Goal: Find specific page/section: Find specific page/section

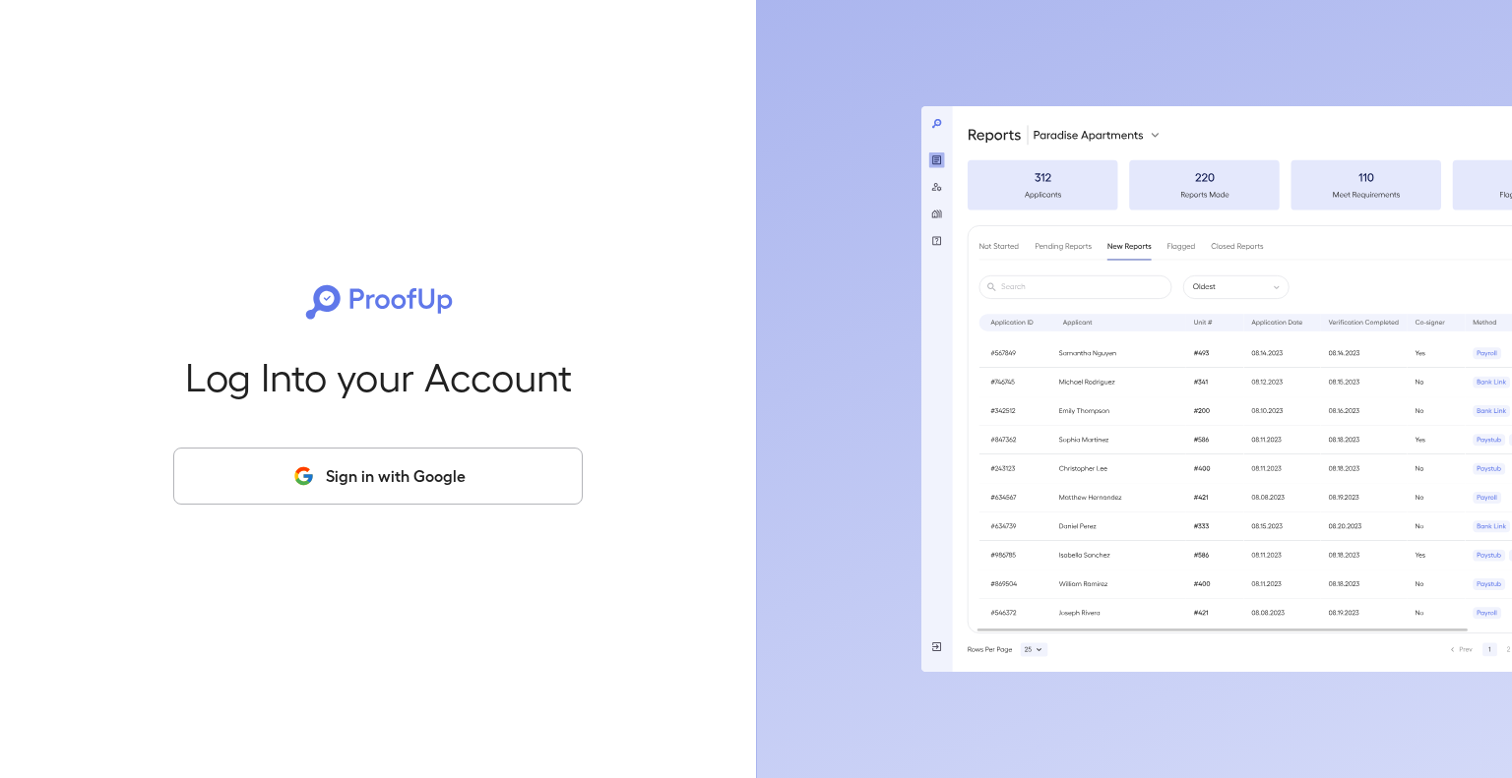
click at [338, 489] on button "Sign in with Google" at bounding box center [377, 476] width 409 height 57
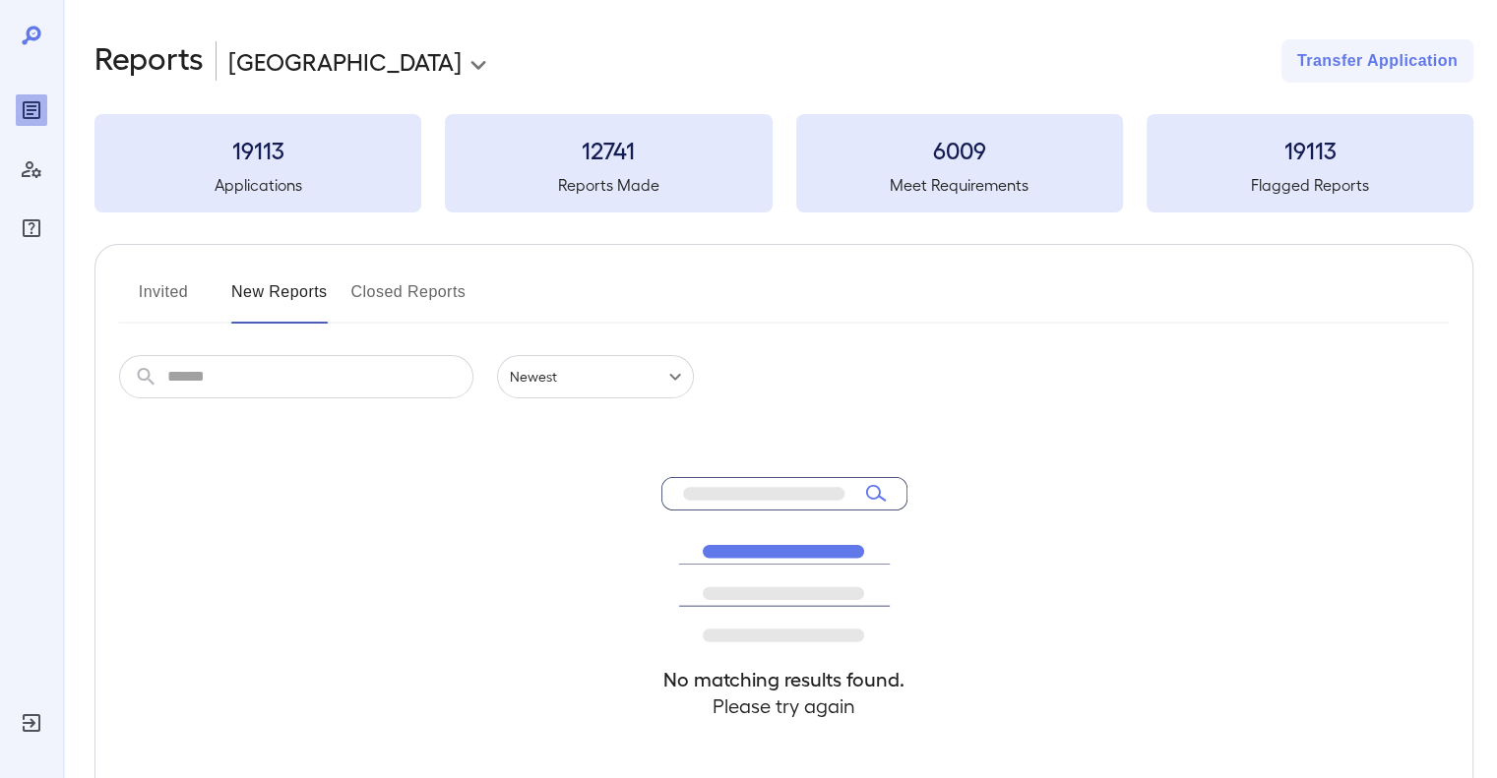
click at [134, 304] on button "Invited" at bounding box center [163, 300] width 89 height 47
click at [234, 293] on button "New Reports" at bounding box center [279, 300] width 96 height 47
click at [165, 286] on button "Invited" at bounding box center [163, 300] width 89 height 47
click at [337, 280] on div "Invited New Reports Closed Reports" at bounding box center [784, 300] width 1330 height 47
click at [354, 286] on div "Invited New Reports Closed Reports" at bounding box center [784, 300] width 1330 height 47
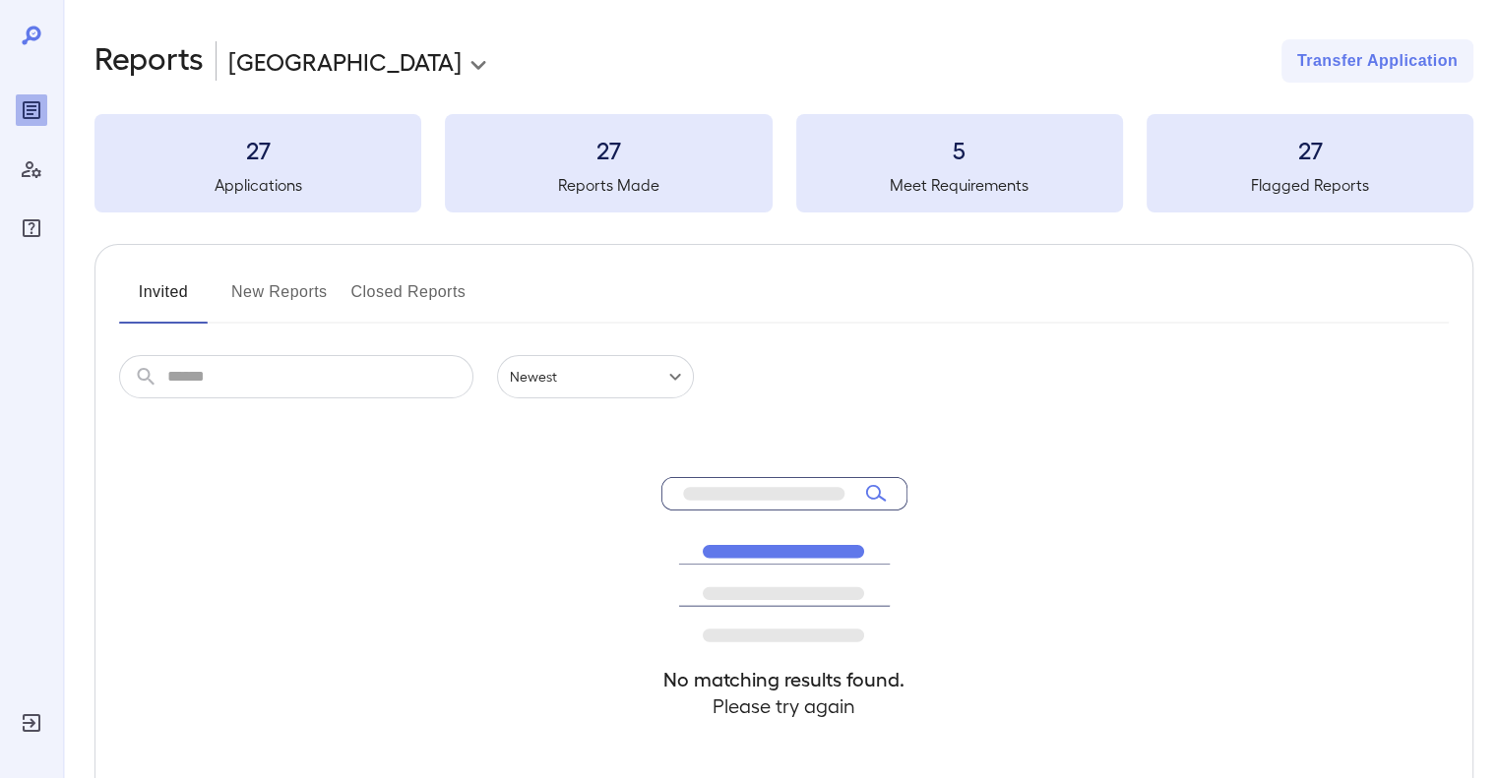
click at [374, 287] on button "Closed Reports" at bounding box center [408, 300] width 115 height 47
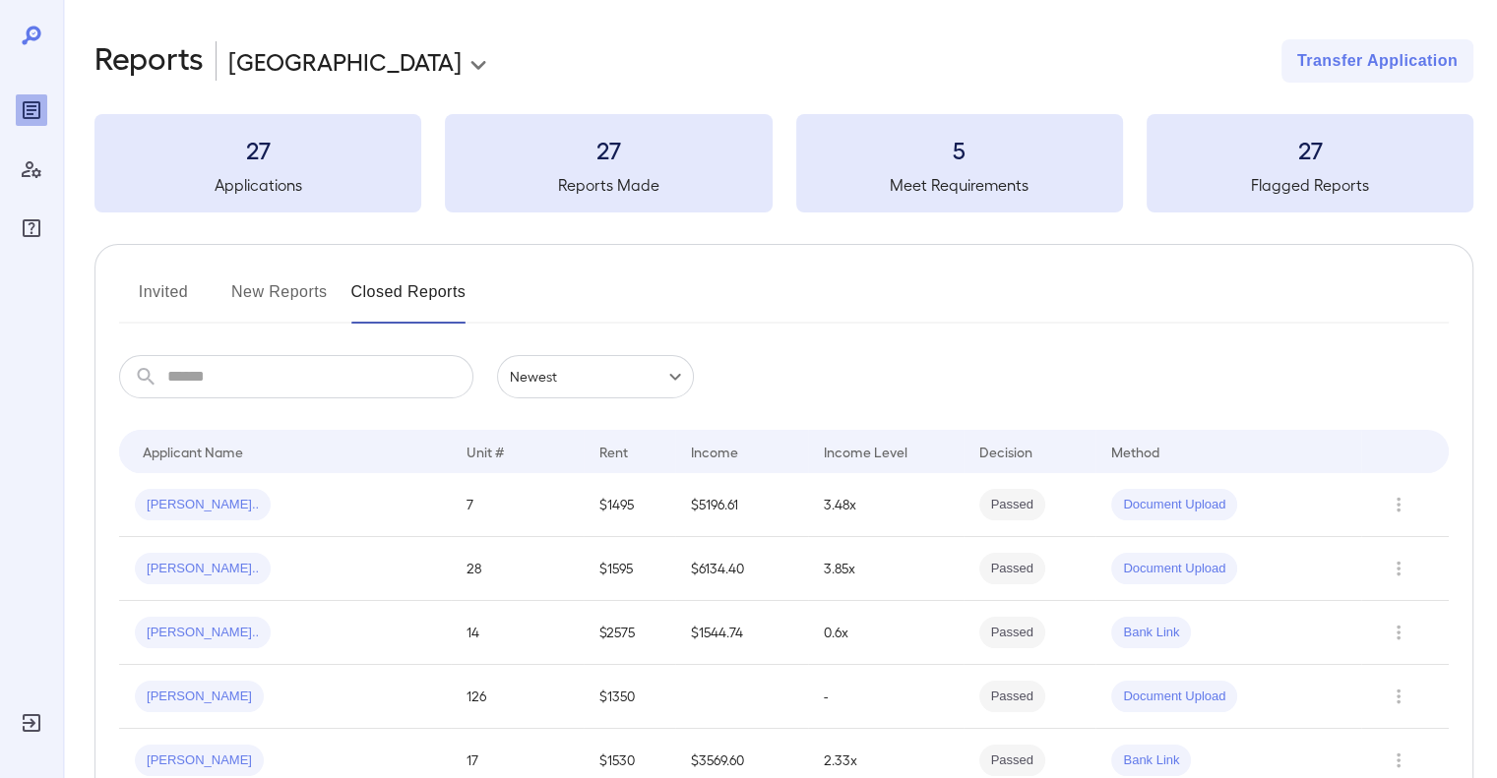
click at [154, 290] on button "Invited" at bounding box center [163, 300] width 89 height 47
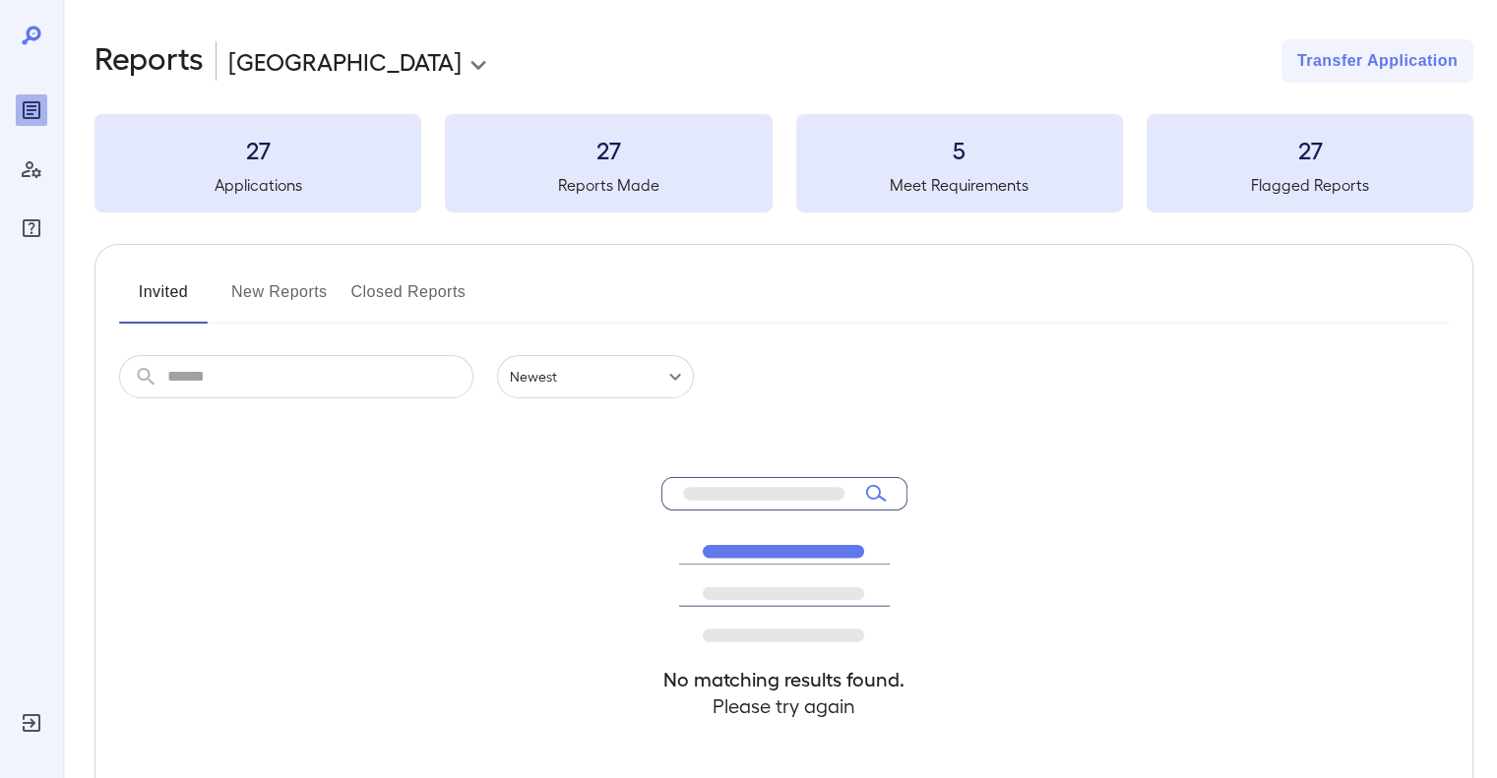
click at [277, 295] on button "New Reports" at bounding box center [279, 300] width 96 height 47
click at [167, 290] on button "Invited" at bounding box center [163, 300] width 89 height 47
click at [214, 163] on h3 "27" at bounding box center [257, 149] width 327 height 31
click at [280, 156] on h3 "27" at bounding box center [257, 149] width 327 height 31
click at [1379, 219] on div "**********" at bounding box center [783, 469] width 1379 height 861
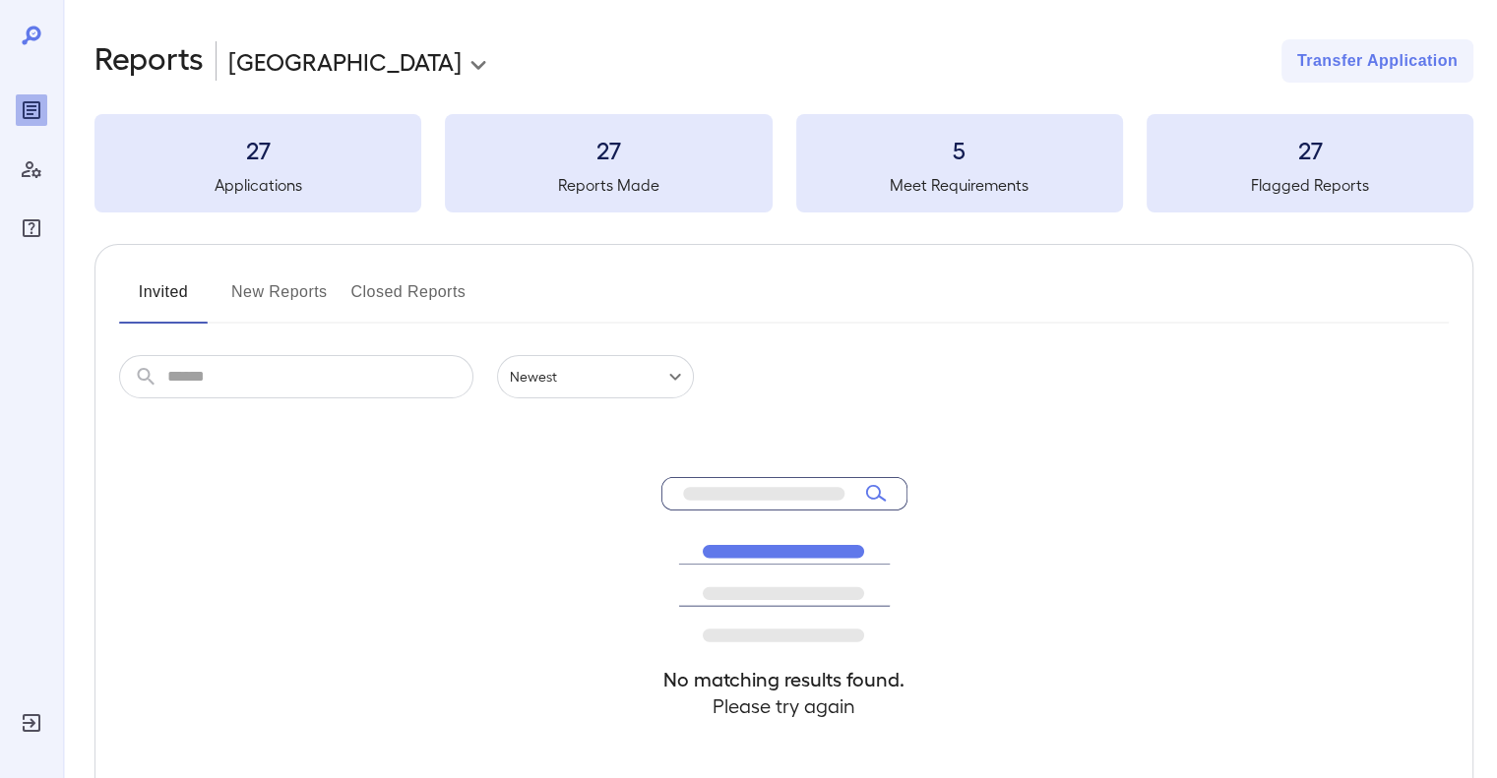
click at [287, 285] on button "New Reports" at bounding box center [279, 300] width 96 height 47
click at [665, 372] on body "**********" at bounding box center [748, 389] width 1497 height 778
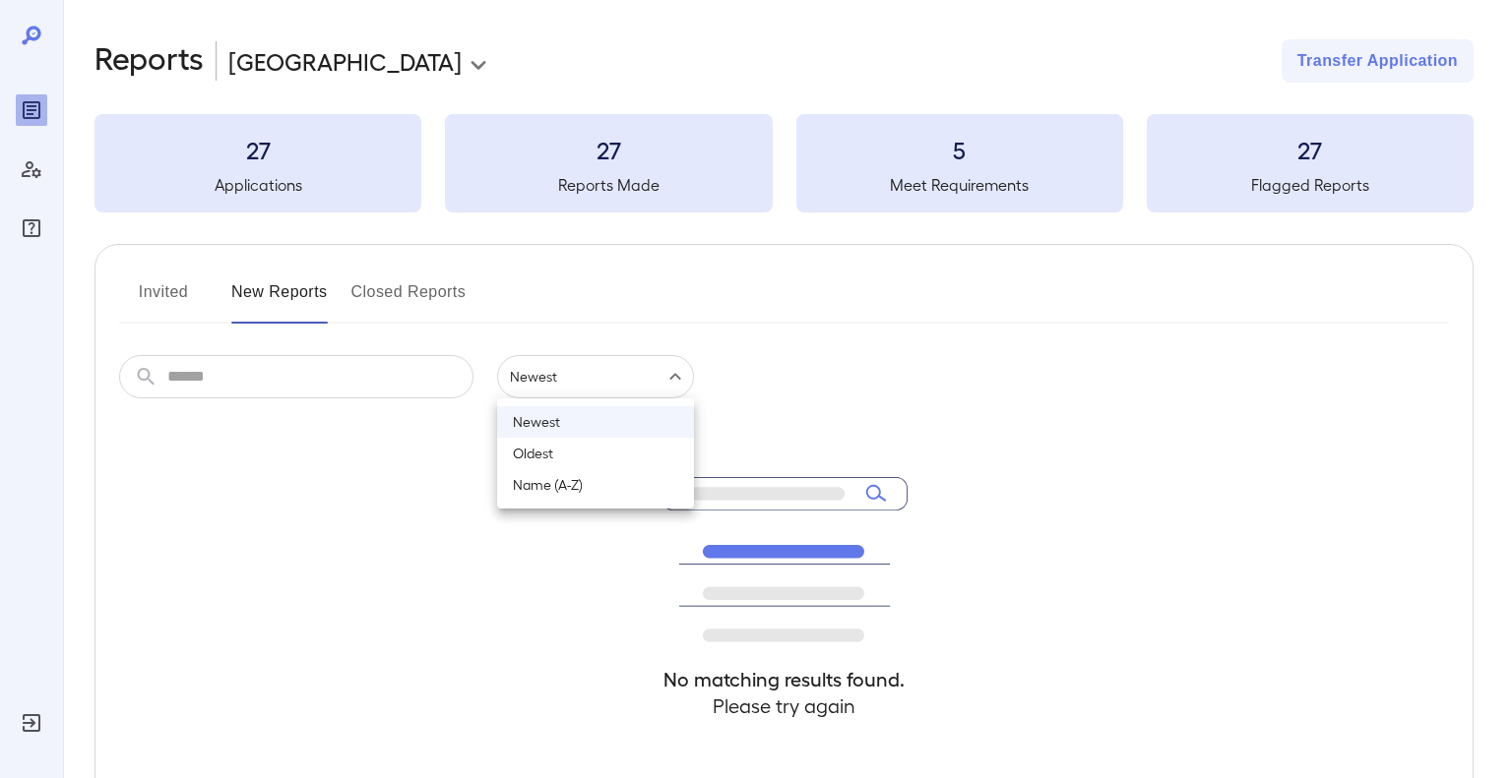
click at [665, 372] on div at bounding box center [756, 389] width 1512 height 778
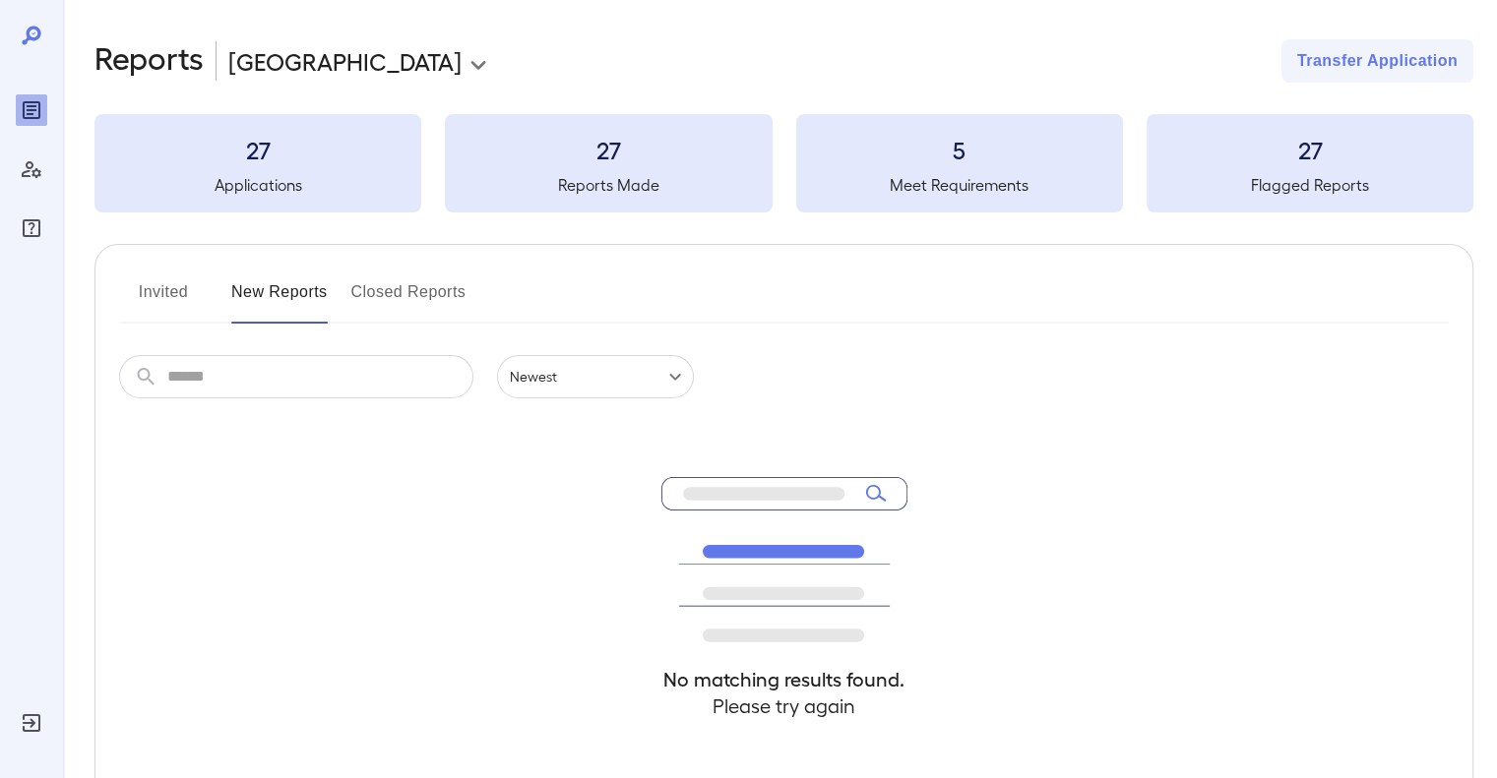
click at [28, 31] on icon at bounding box center [31, 35] width 19 height 19
click at [315, 251] on div "Invited New Reports Closed Reports ​ ​ Newest ****** No matching results found.…" at bounding box center [783, 540] width 1379 height 593
click at [281, 177] on h5 "Applications" at bounding box center [257, 185] width 327 height 24
drag, startPoint x: 384, startPoint y: 322, endPoint x: 379, endPoint y: 306, distance: 16.5
click at [384, 322] on div at bounding box center [784, 323] width 1330 height 2
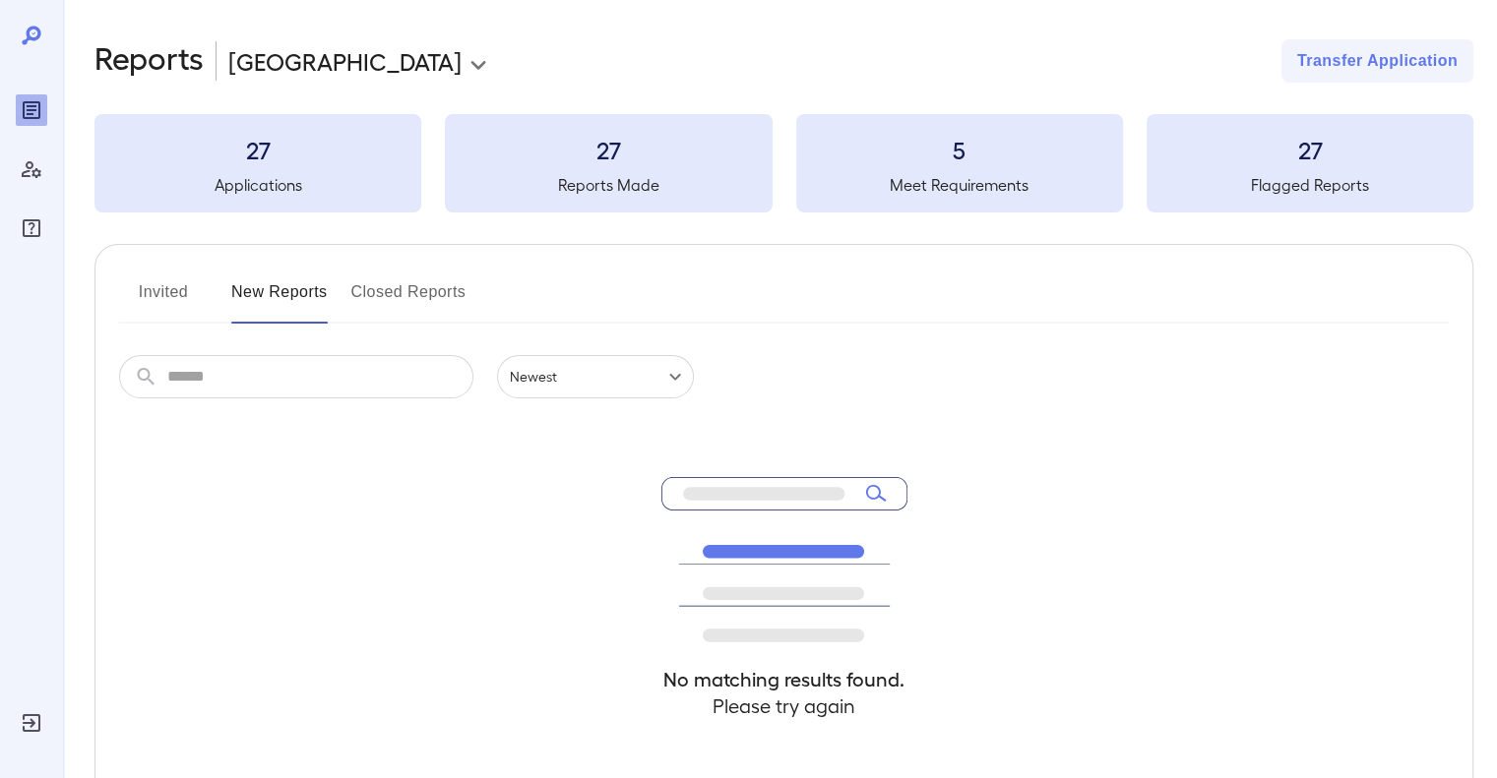
click at [379, 306] on button "Closed Reports" at bounding box center [408, 300] width 115 height 47
click at [177, 298] on button "Invited" at bounding box center [163, 300] width 89 height 47
click at [280, 292] on button "New Reports" at bounding box center [279, 300] width 96 height 47
click at [346, 422] on div "No matching results found. Please try again" at bounding box center [784, 618] width 1330 height 438
click at [282, 456] on div "No matching results found. Please try again" at bounding box center [784, 618] width 1330 height 438
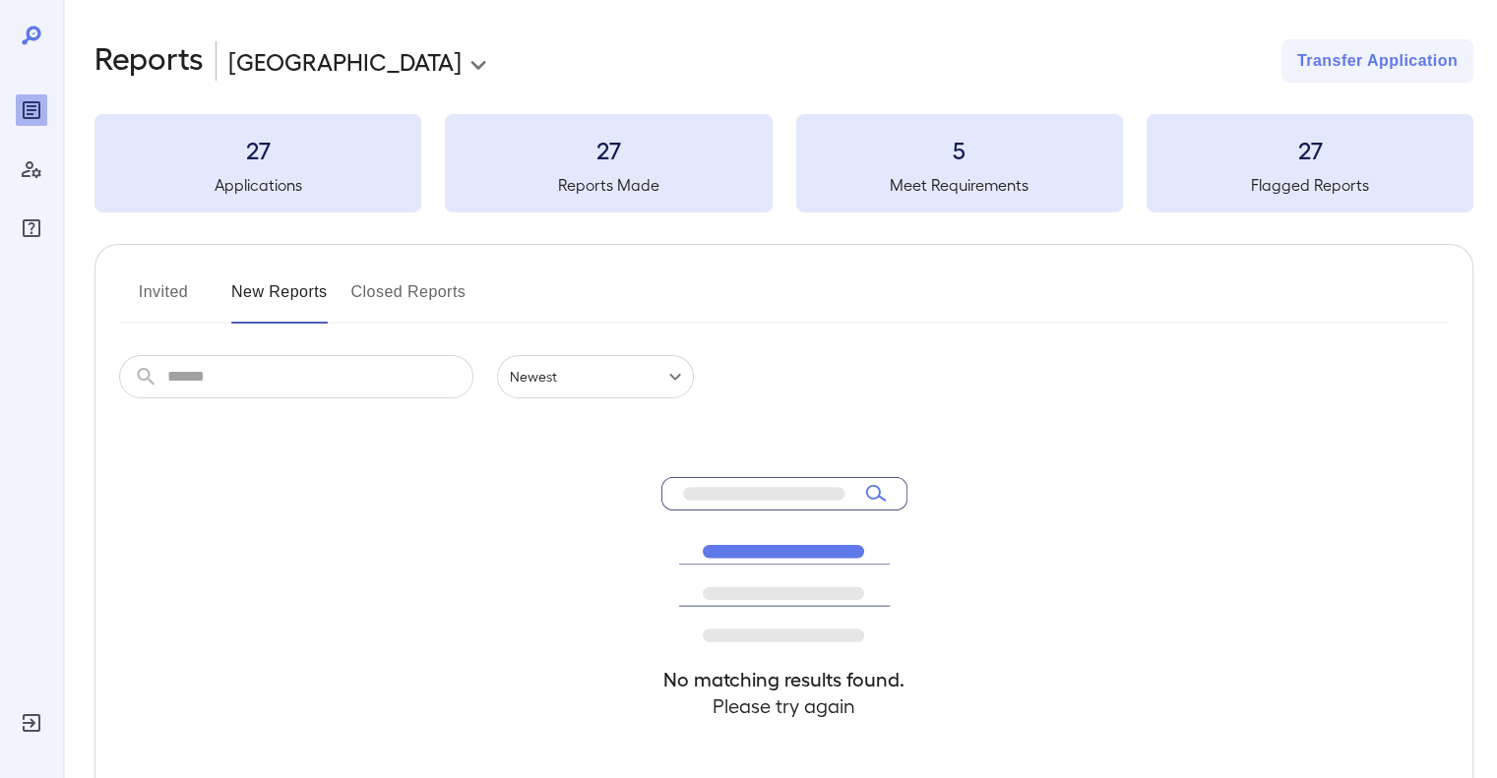
click at [302, 197] on div "27 Applications" at bounding box center [257, 163] width 327 height 98
click at [562, 62] on body "**********" at bounding box center [748, 389] width 1497 height 778
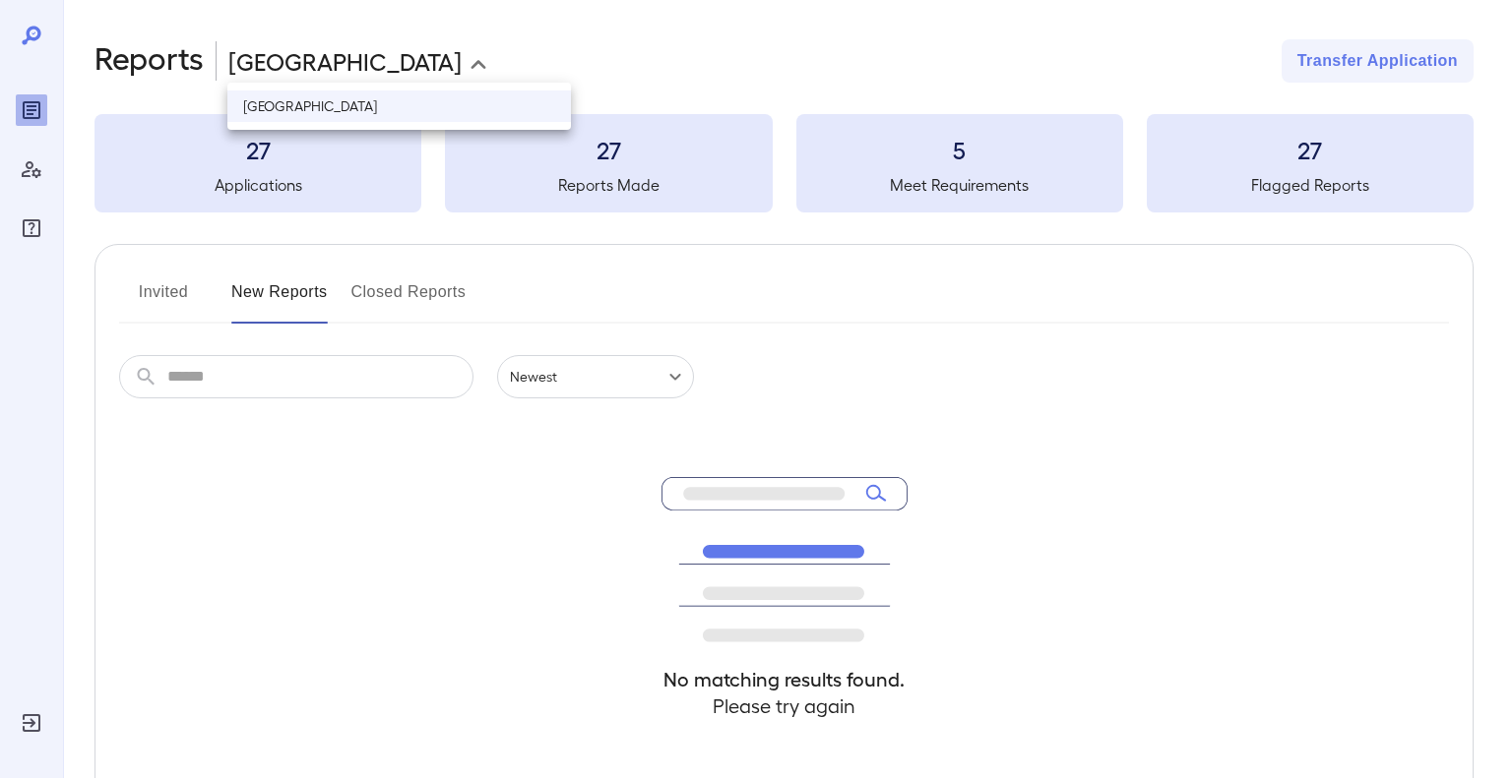
click at [535, 62] on div at bounding box center [756, 389] width 1512 height 778
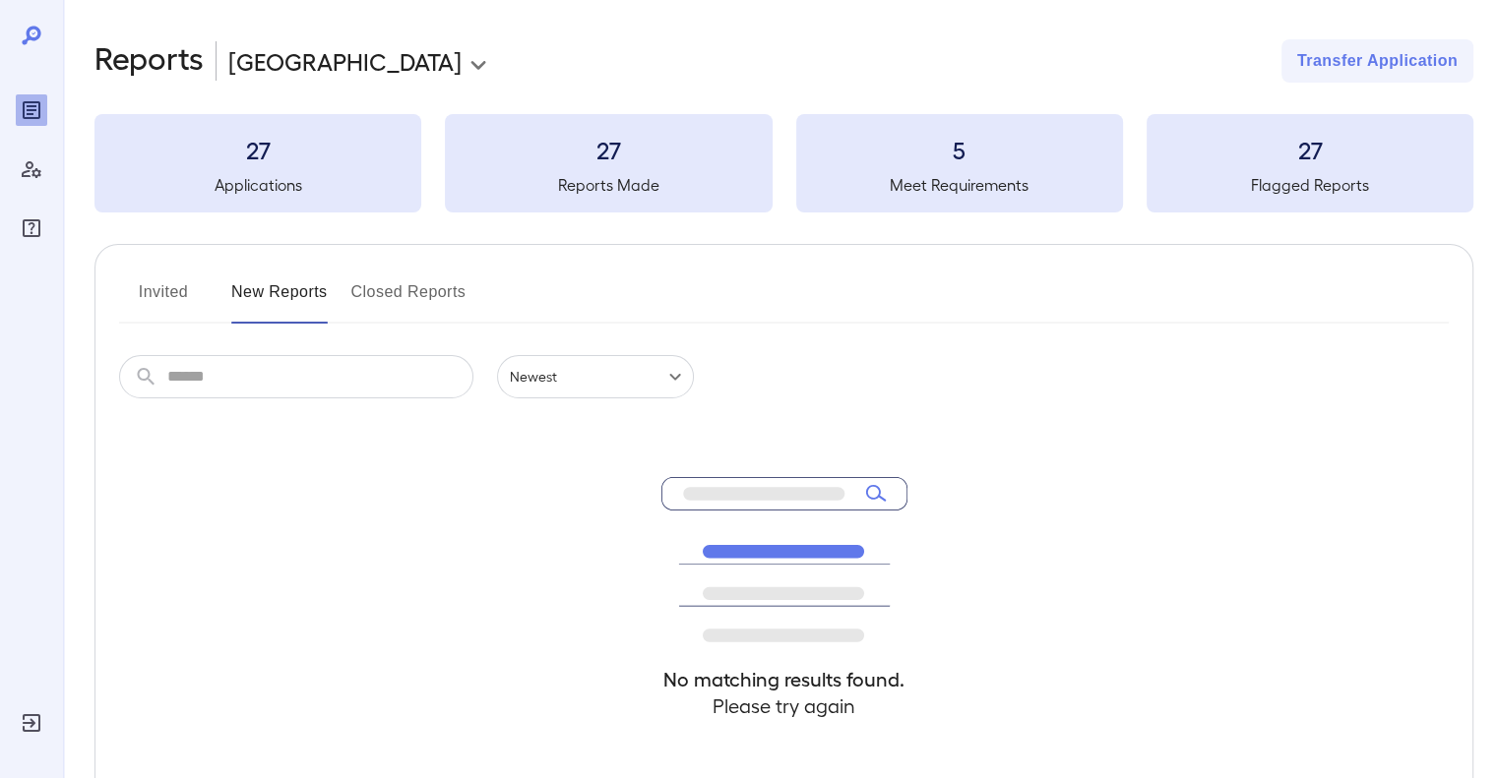
click at [631, 62] on div "**********" at bounding box center [783, 60] width 1379 height 43
drag, startPoint x: 403, startPoint y: 492, endPoint x: 394, endPoint y: 497, distance: 10.1
click at [402, 495] on div "No matching results found. Please try again" at bounding box center [784, 618] width 1330 height 438
click at [276, 451] on div "No matching results found. Please try again" at bounding box center [784, 618] width 1330 height 438
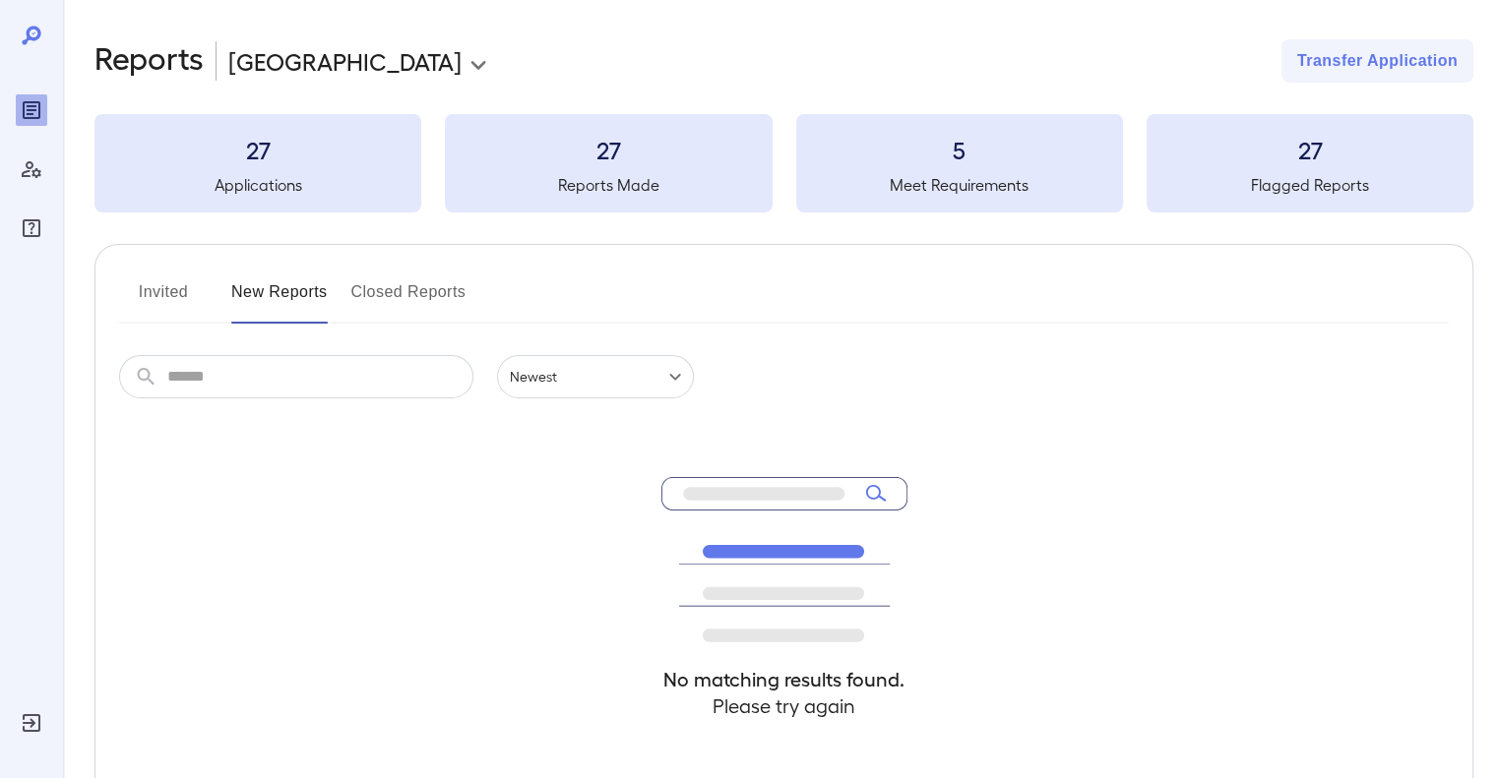
click at [276, 451] on div "No matching results found. Please try again" at bounding box center [784, 618] width 1330 height 438
click at [403, 62] on body "**********" at bounding box center [748, 389] width 1497 height 778
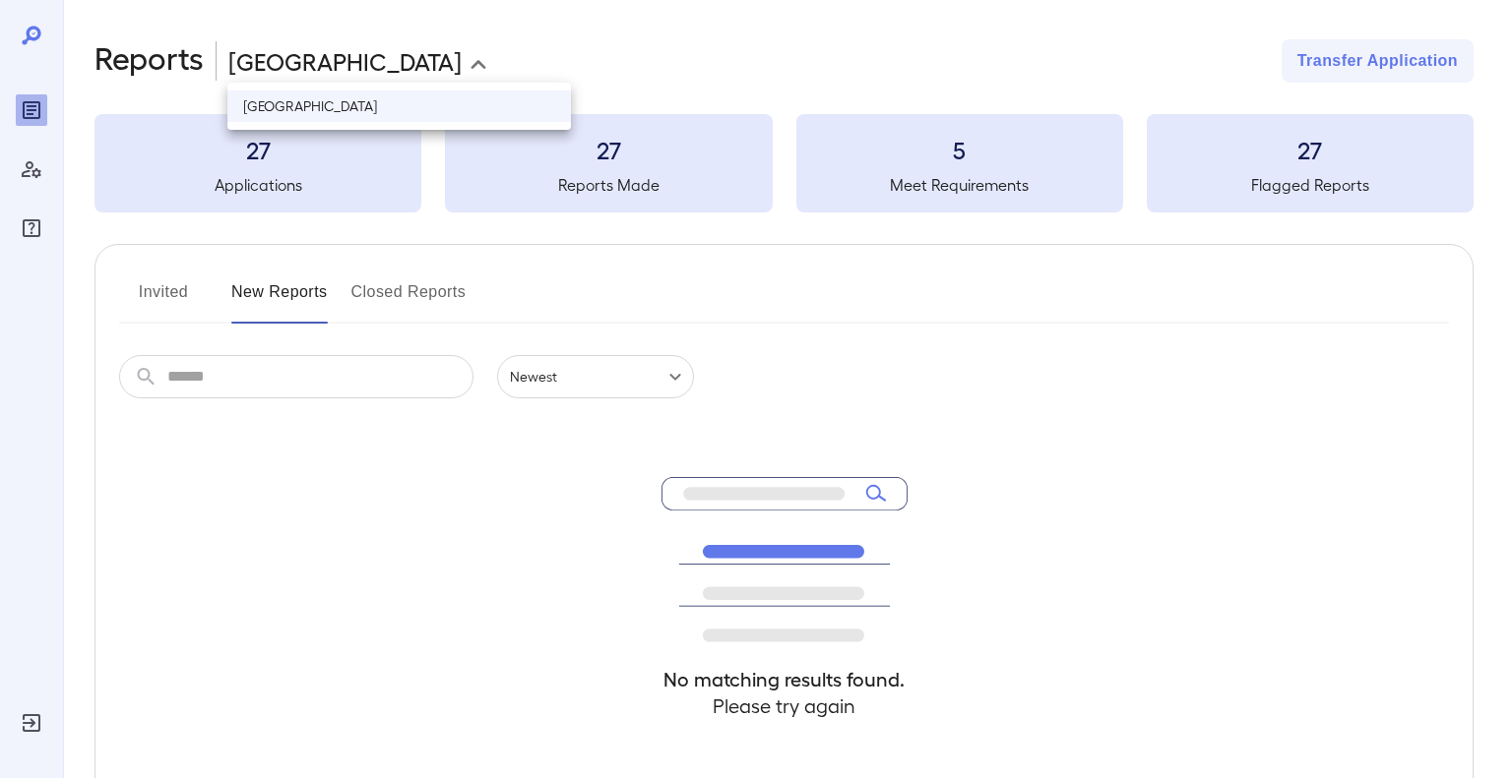
click at [403, 62] on div at bounding box center [756, 389] width 1512 height 778
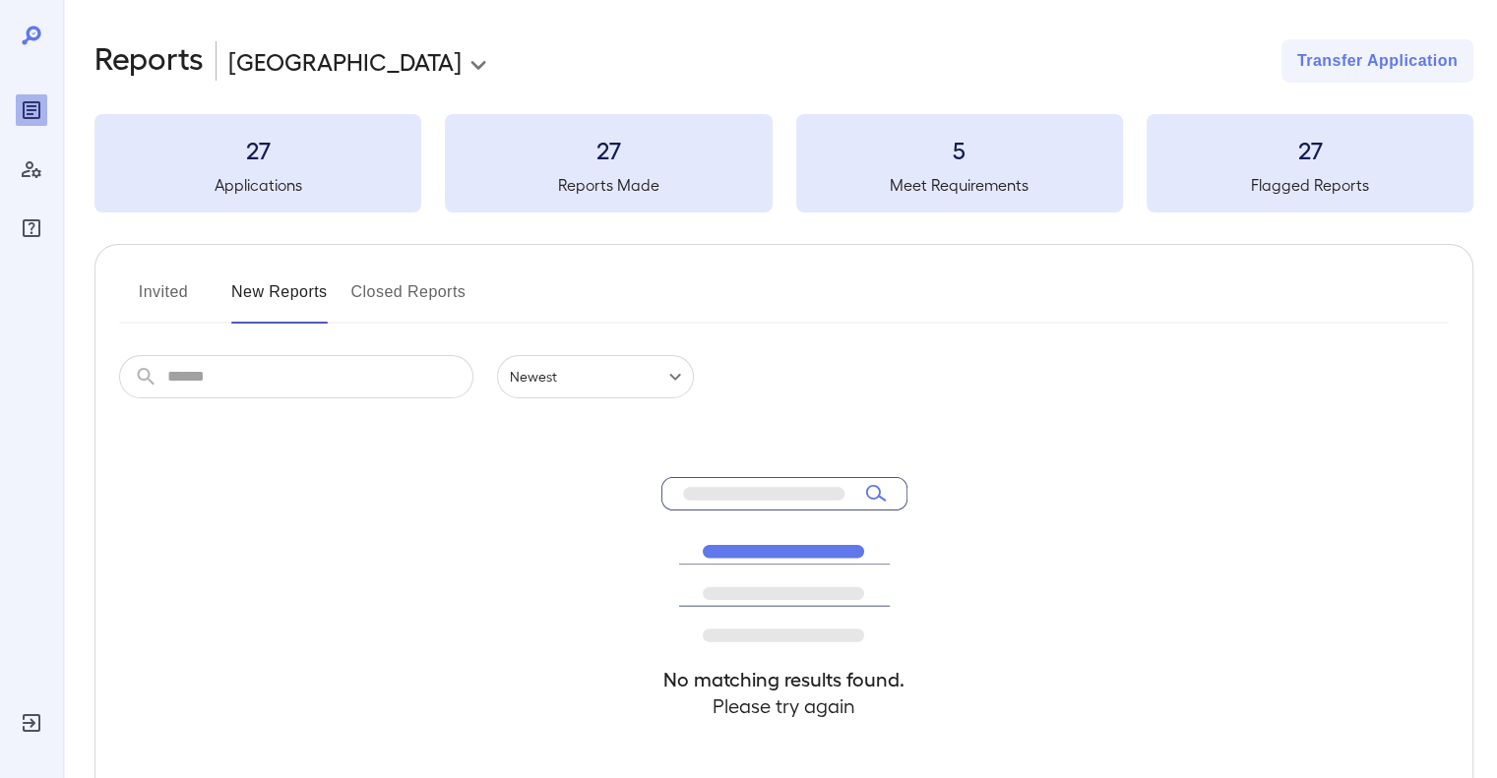
click at [1221, 432] on div "No matching results found. Please try again" at bounding box center [784, 618] width 1330 height 438
click at [1201, 67] on div "**********" at bounding box center [783, 60] width 1379 height 43
click at [1223, 61] on div "**********" at bounding box center [783, 60] width 1379 height 43
click at [285, 149] on h3 "28" at bounding box center [257, 149] width 327 height 31
click at [177, 294] on button "Invited" at bounding box center [163, 300] width 89 height 47
